Goal: Task Accomplishment & Management: Manage account settings

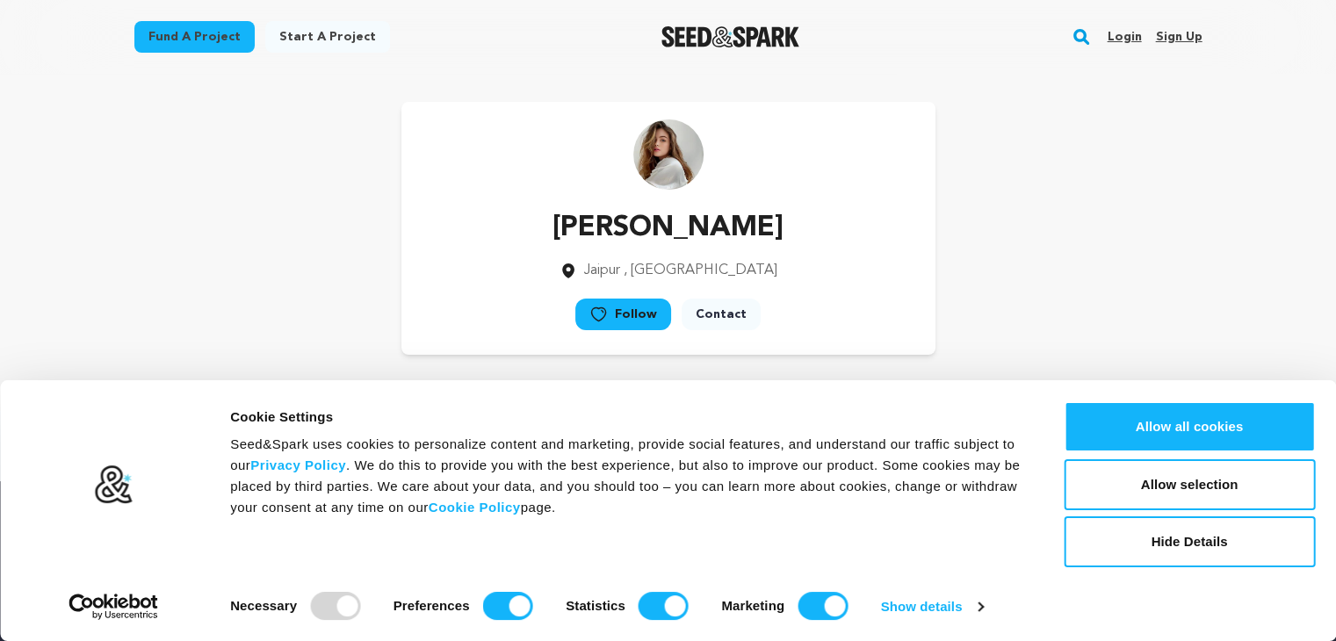
click at [1121, 39] on link "Login" at bounding box center [1124, 37] width 34 height 28
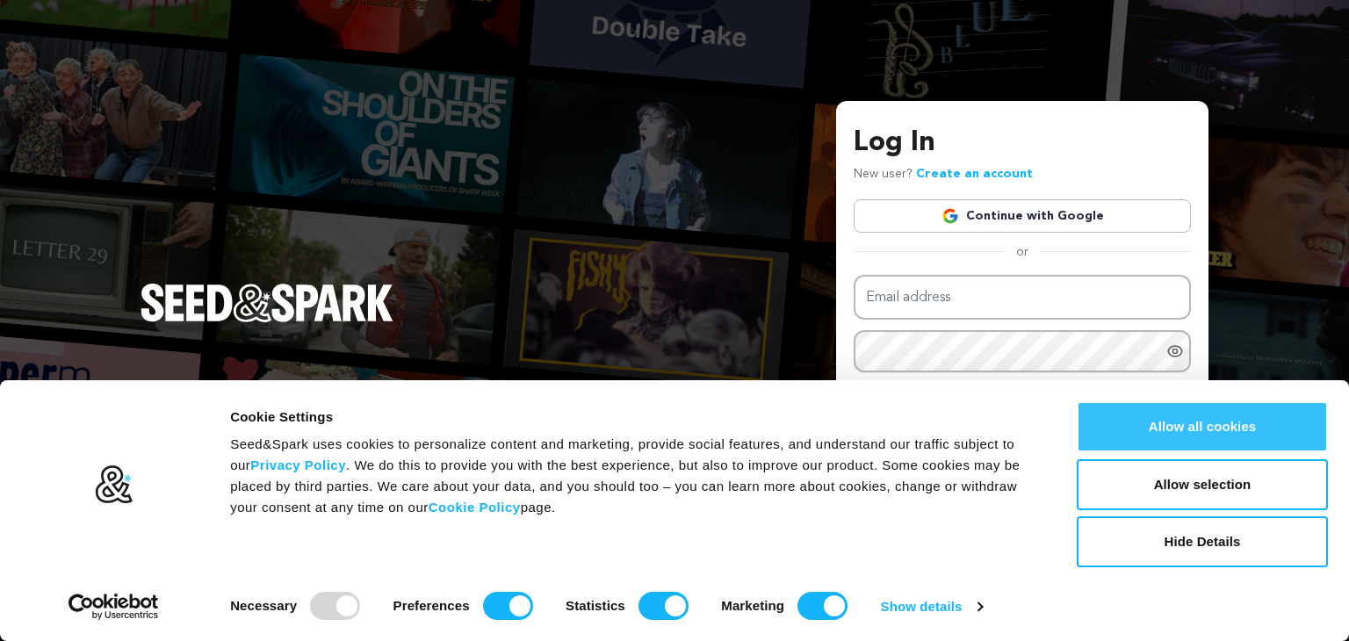
click at [1165, 422] on button "Allow all cookies" at bounding box center [1202, 426] width 251 height 51
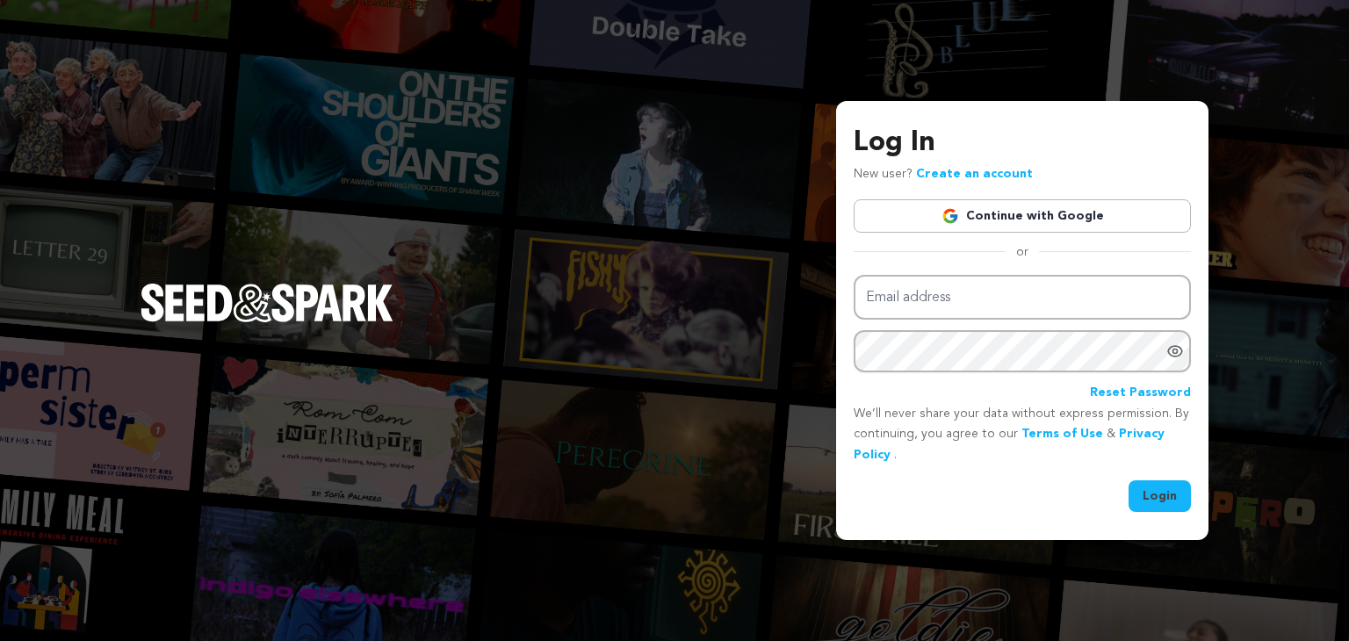
click at [978, 174] on link "Create an account" at bounding box center [974, 174] width 117 height 12
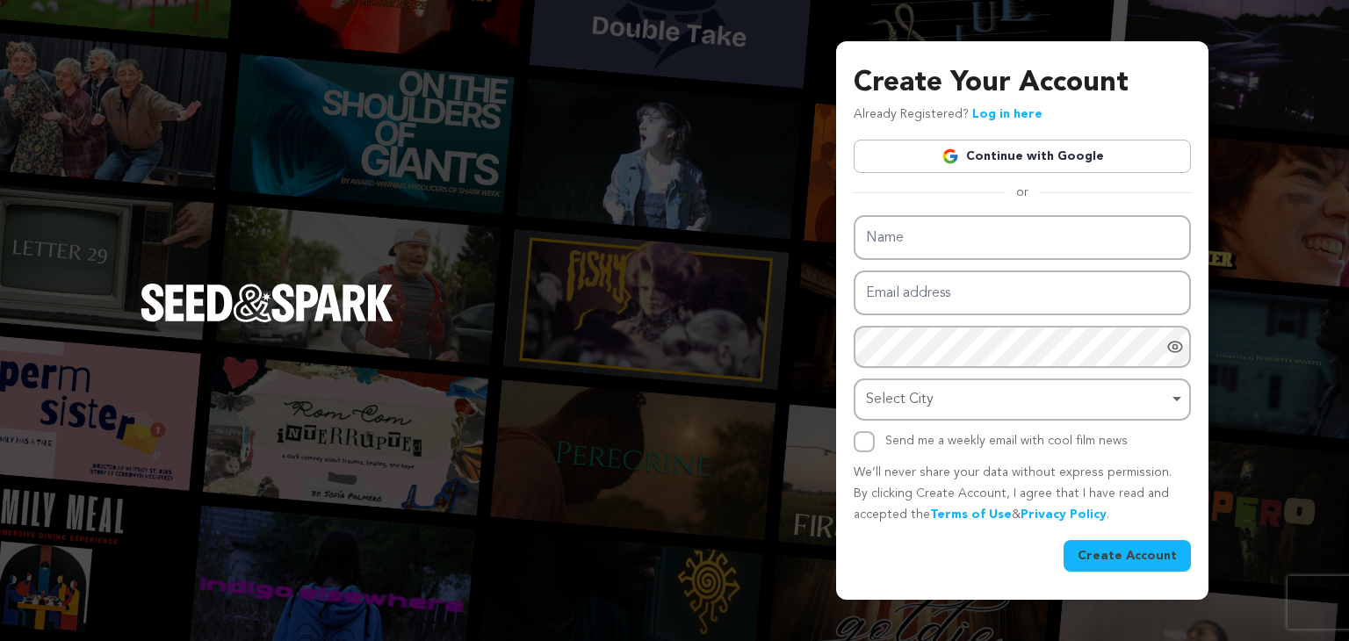
click at [1020, 162] on link "Continue with Google" at bounding box center [1022, 156] width 337 height 33
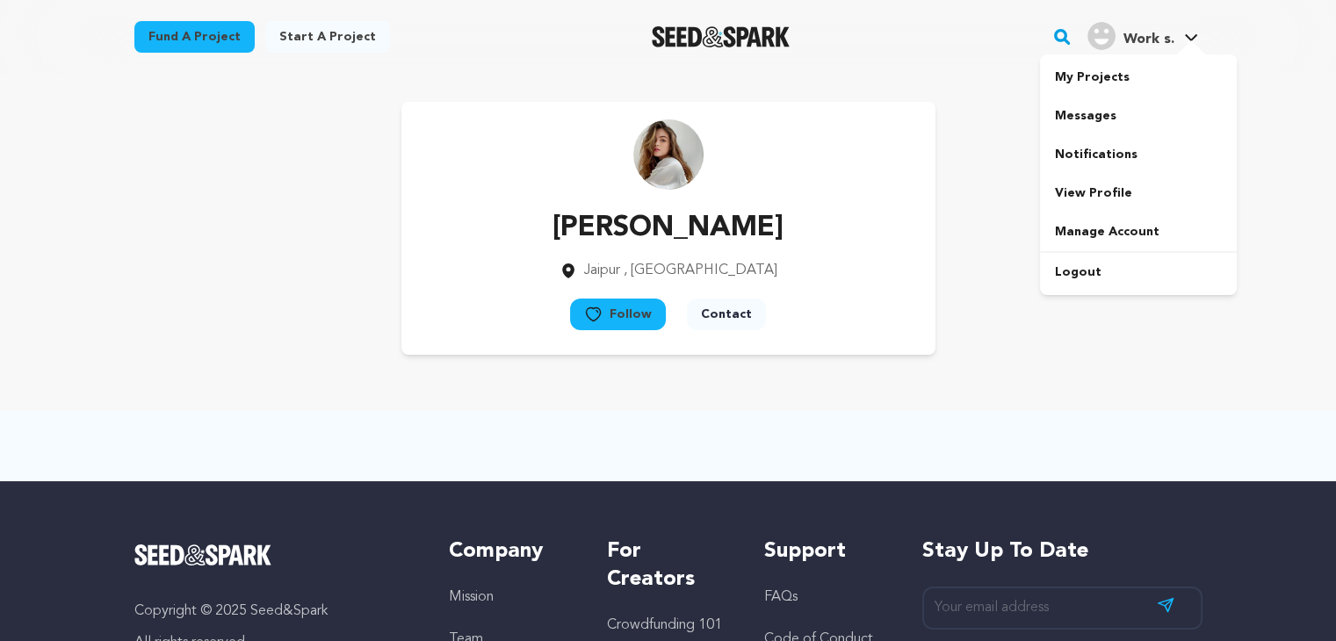
click at [1163, 50] on span "Work s. Work s." at bounding box center [1143, 36] width 118 height 37
drag, startPoint x: 1125, startPoint y: 193, endPoint x: 1107, endPoint y: 193, distance: 18.4
click at [1125, 193] on link "View Profile" at bounding box center [1138, 193] width 197 height 39
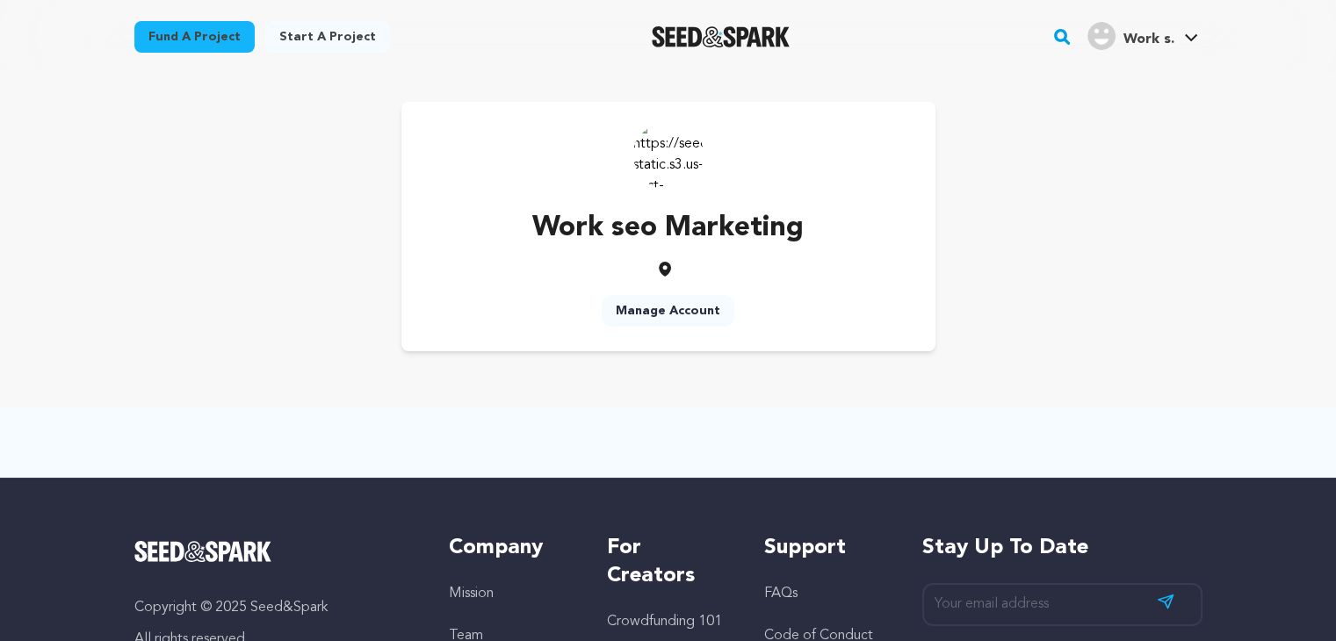
click at [698, 308] on link "Manage Account" at bounding box center [668, 311] width 133 height 32
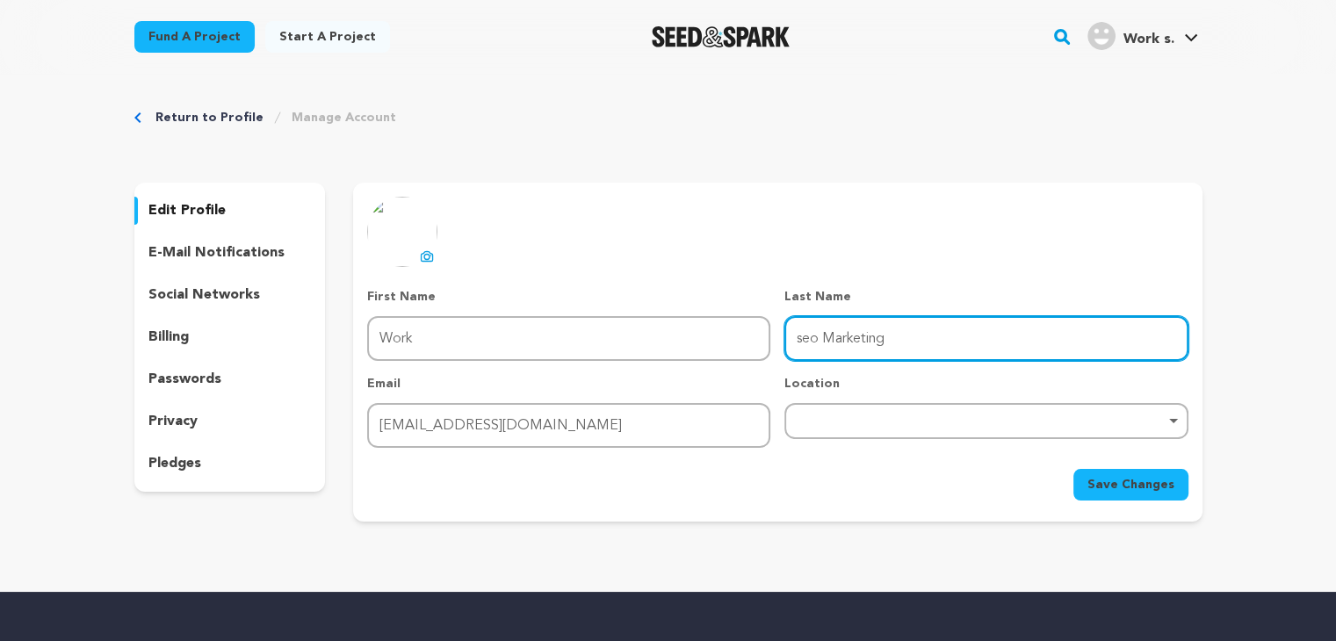
drag, startPoint x: 913, startPoint y: 334, endPoint x: 741, endPoint y: 334, distance: 172.2
click at [741, 334] on div "First Name First Name Work Last Name Last Name seo Marketing Email Email [EMAIL…" at bounding box center [777, 368] width 820 height 160
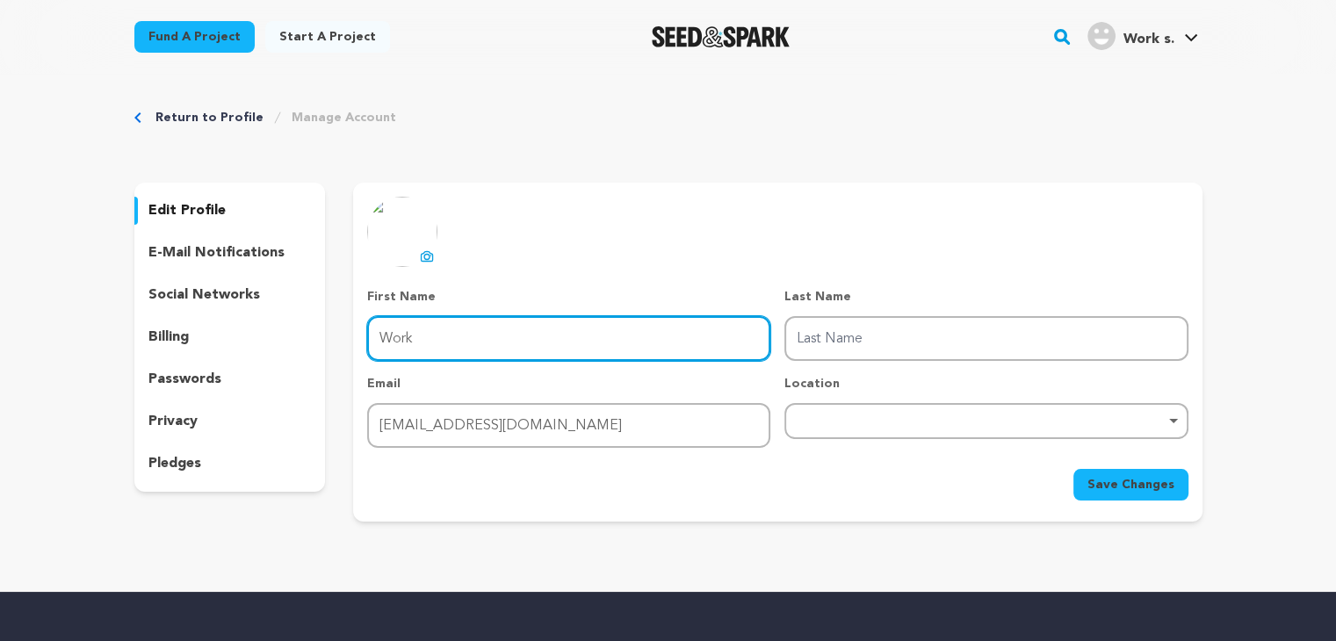
drag, startPoint x: 363, startPoint y: 349, endPoint x: 329, endPoint y: 349, distance: 34.3
click at [321, 349] on div "edit profile e-mail notifications social networks billing passwords privacy ple…" at bounding box center [668, 352] width 1068 height 339
type input "Nexin"
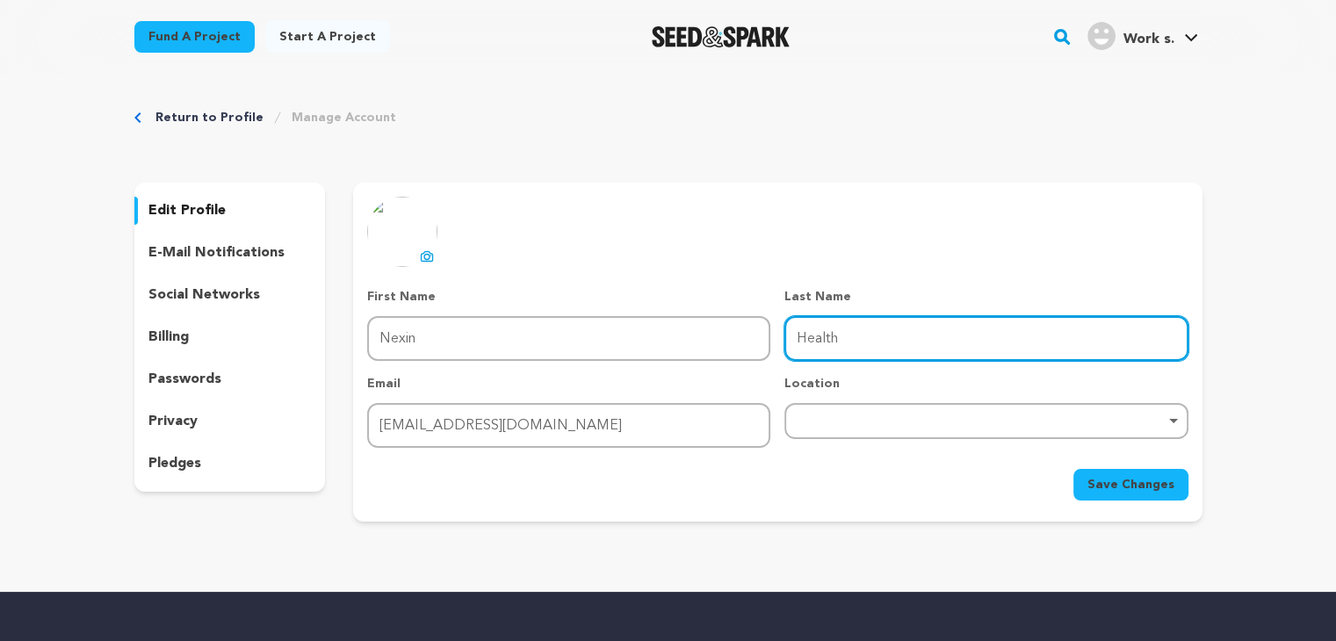
type input "Health"
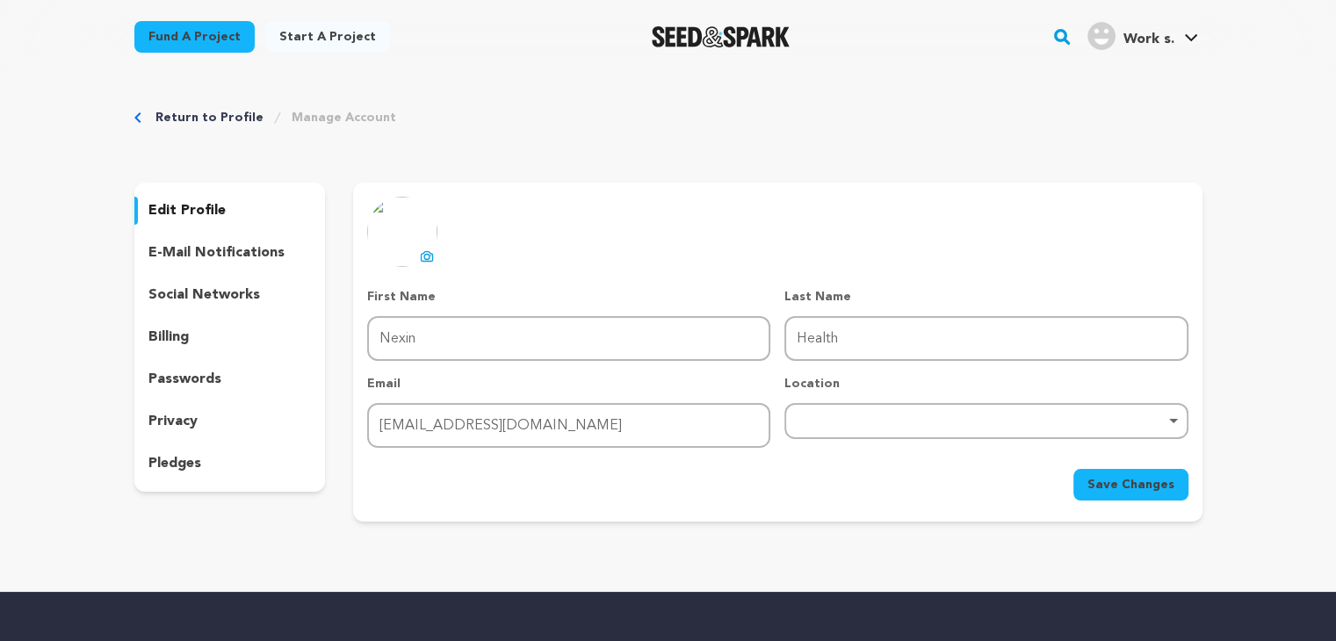
click at [1107, 484] on span "Save Changes" at bounding box center [1130, 485] width 87 height 18
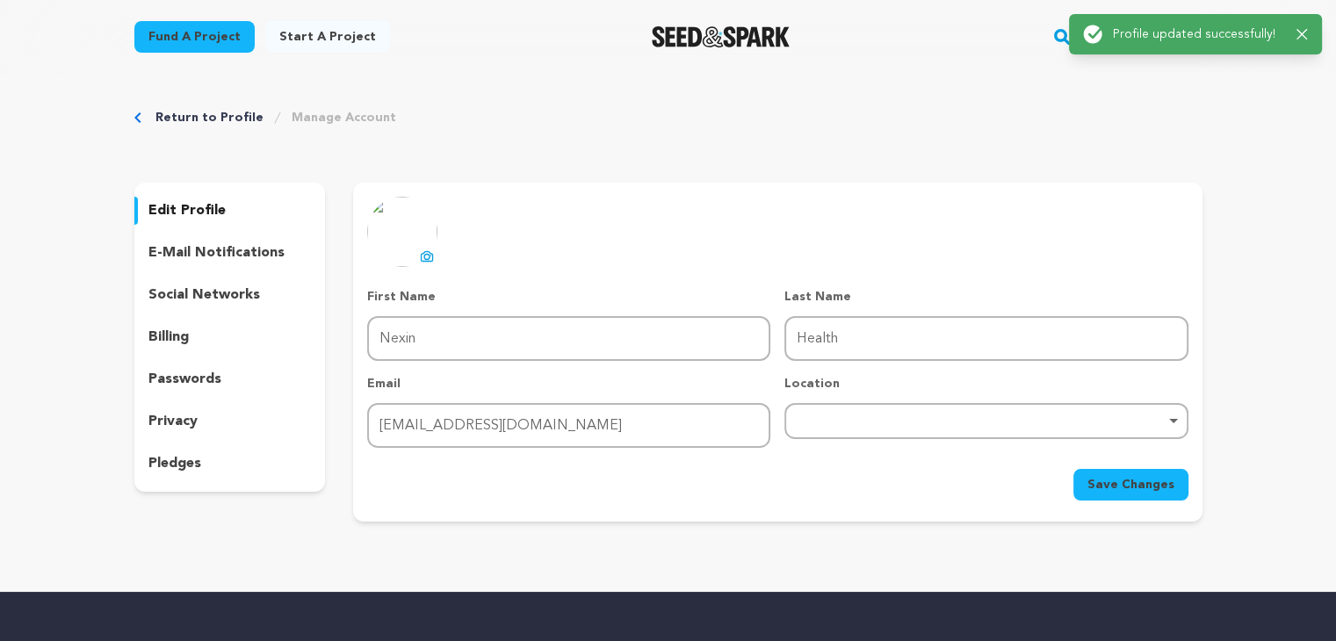
click at [258, 257] on p "e-mail notifications" at bounding box center [216, 252] width 136 height 21
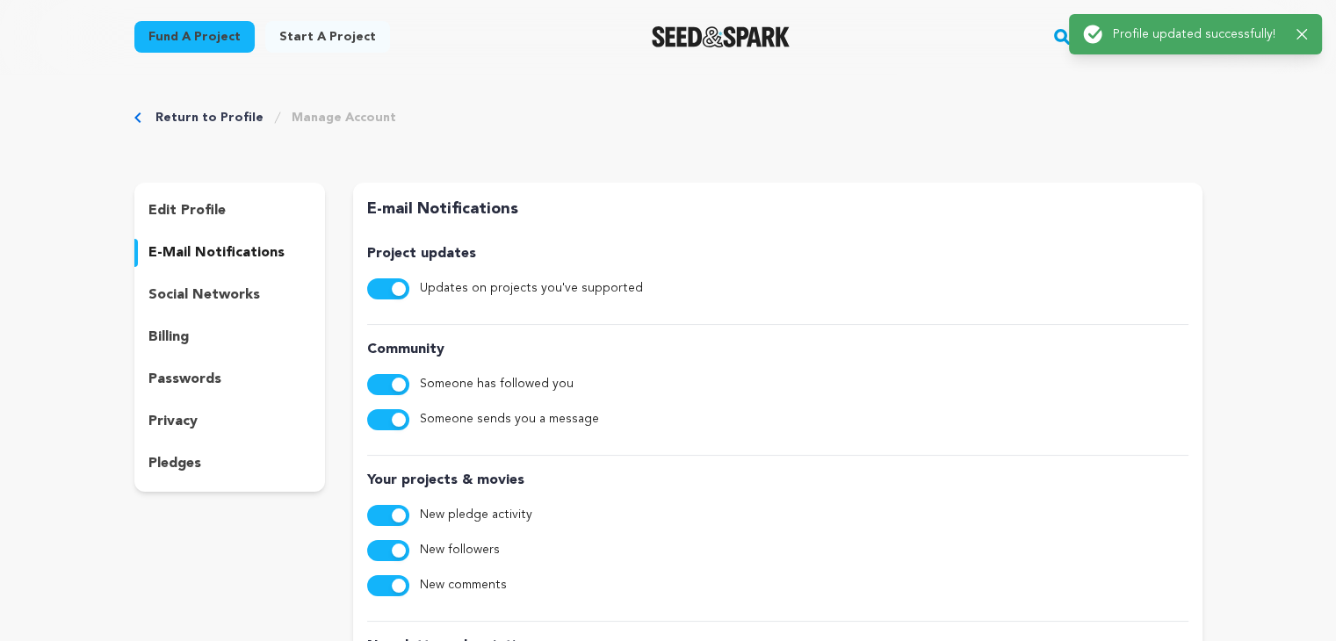
click at [246, 301] on p "social networks" at bounding box center [204, 295] width 112 height 21
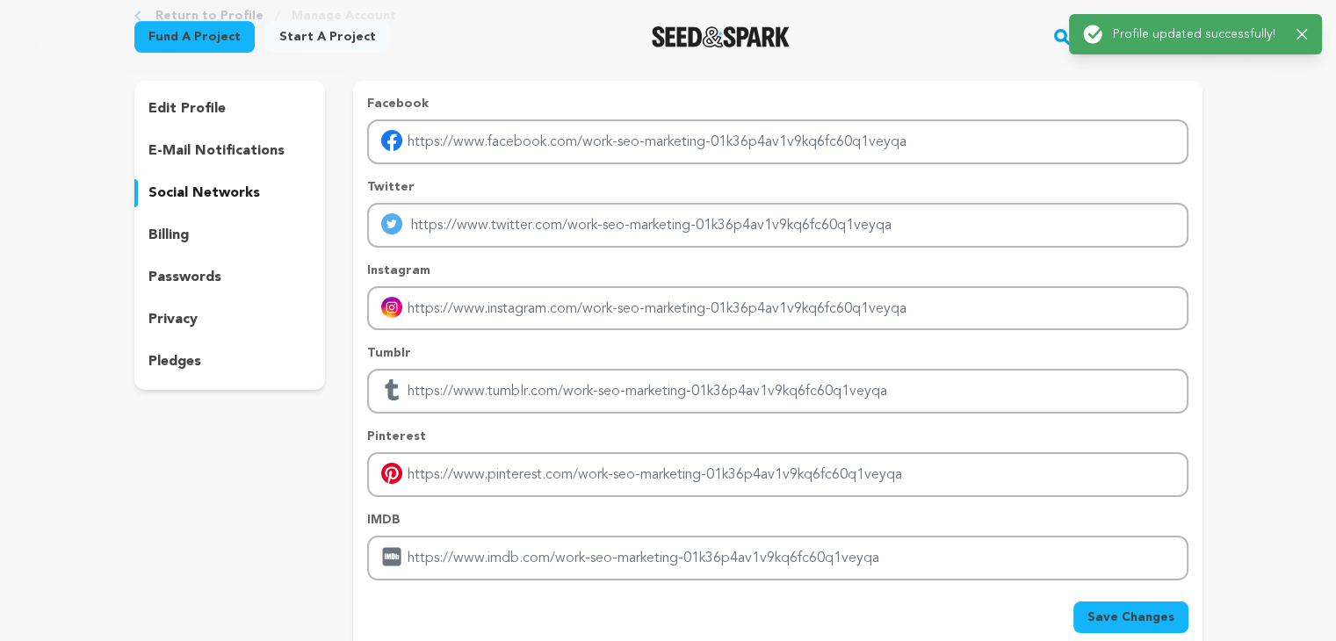
scroll to position [88, 0]
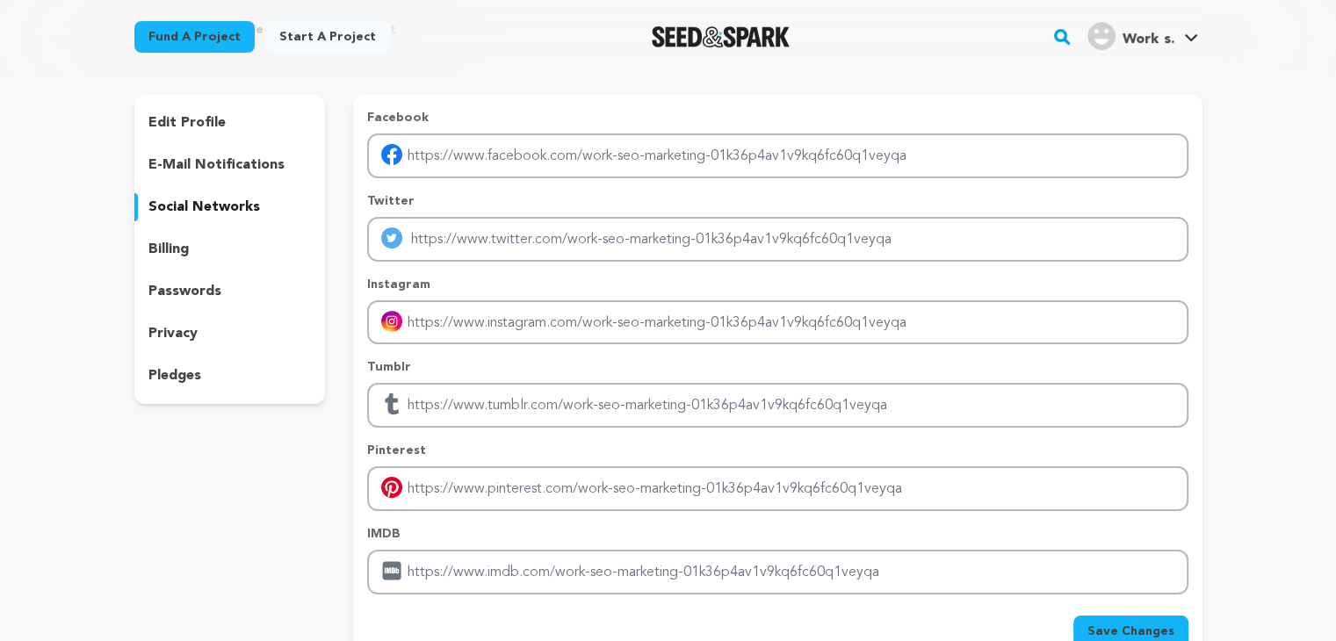
click at [221, 112] on p "edit profile" at bounding box center [186, 122] width 77 height 21
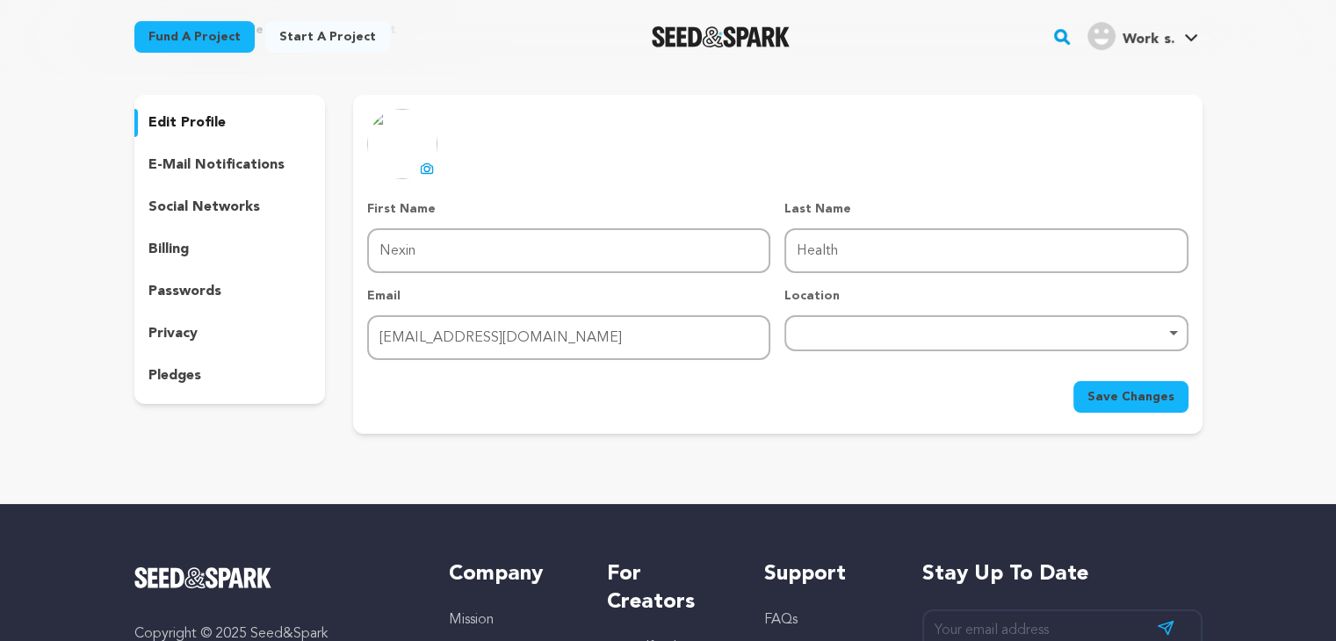
click at [267, 173] on p "e-mail notifications" at bounding box center [216, 165] width 136 height 21
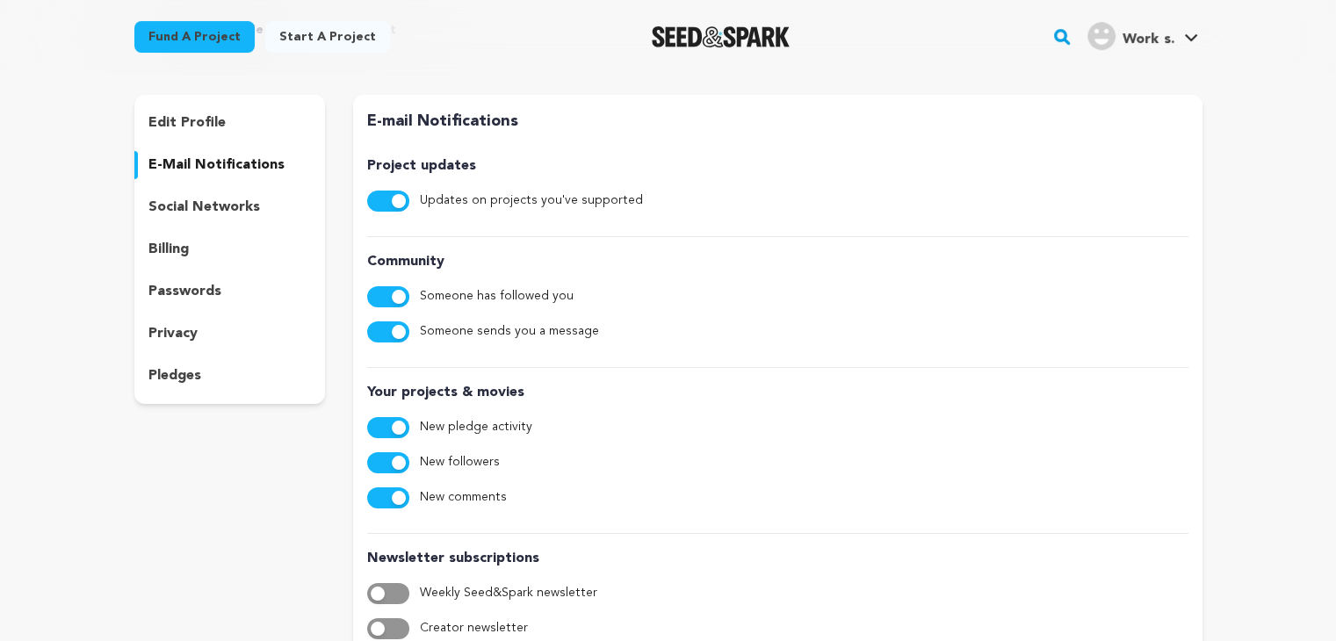
click at [227, 217] on p "social networks" at bounding box center [204, 207] width 112 height 21
